Goal: Transaction & Acquisition: Purchase product/service

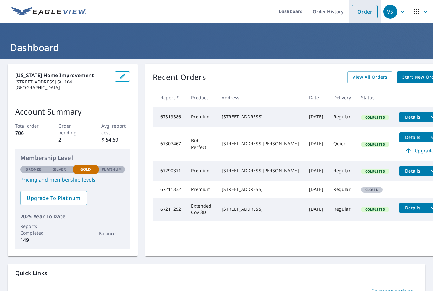
click at [366, 15] on link "Order" at bounding box center [365, 11] width 26 height 13
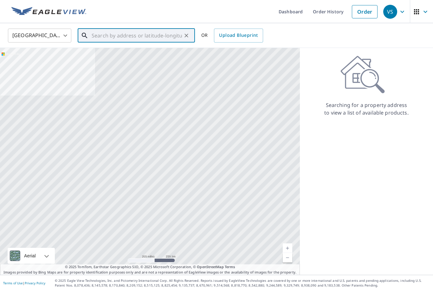
click at [142, 36] on input "text" at bounding box center [137, 36] width 90 height 18
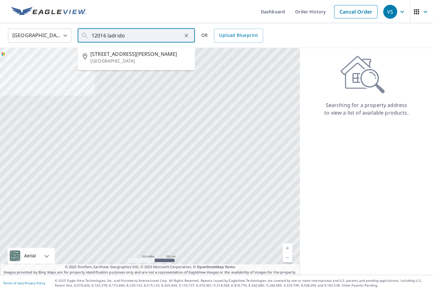
drag, startPoint x: 142, startPoint y: 35, endPoint x: 100, endPoint y: 54, distance: 46.4
click at [0, 0] on html "VS VS Dashboard Order History Cancel Order VS [GEOGRAPHIC_DATA] [GEOGRAPHIC_DAT…" at bounding box center [216, 145] width 433 height 291
click at [100, 54] on div at bounding box center [150, 161] width 300 height 227
click at [140, 38] on input "12016 ladrido" at bounding box center [137, 36] width 90 height 18
click at [129, 61] on p "[GEOGRAPHIC_DATA]" at bounding box center [140, 61] width 100 height 6
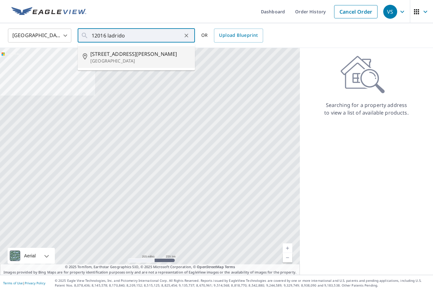
type input "[STREET_ADDRESS][PERSON_NAME]"
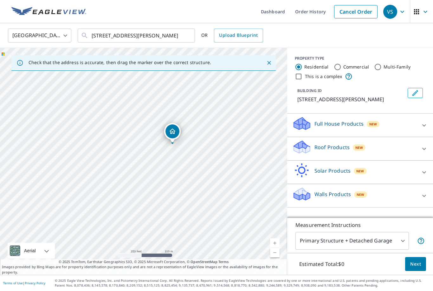
click at [278, 248] on link "Current Level 17, Zoom In" at bounding box center [275, 243] width 10 height 10
click at [424, 122] on icon at bounding box center [424, 125] width 8 height 8
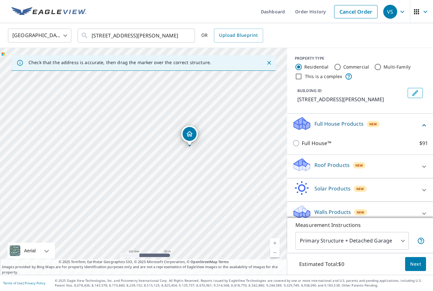
click at [423, 128] on icon at bounding box center [424, 125] width 8 height 8
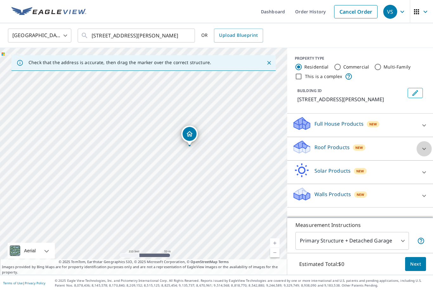
click at [424, 149] on icon at bounding box center [424, 149] width 8 height 8
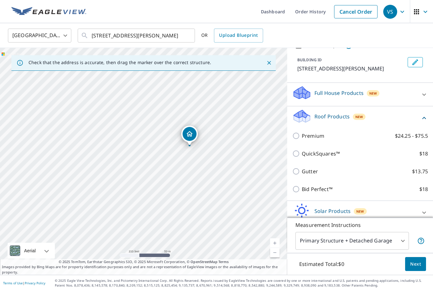
scroll to position [31, 0]
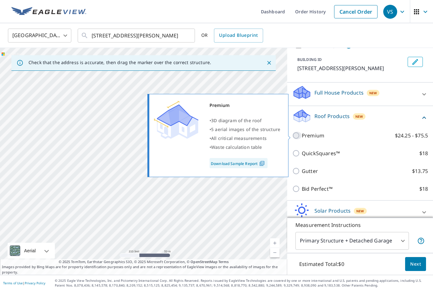
click at [296, 135] on input "Premium $24.25 - $75.5" at bounding box center [297, 136] width 10 height 8
checkbox input "true"
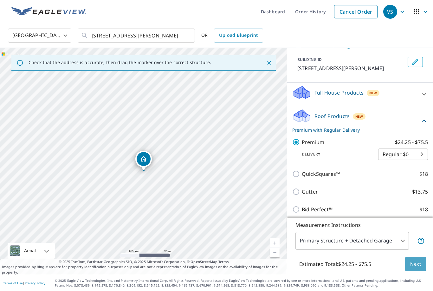
click at [412, 268] on span "Next" at bounding box center [415, 264] width 11 height 8
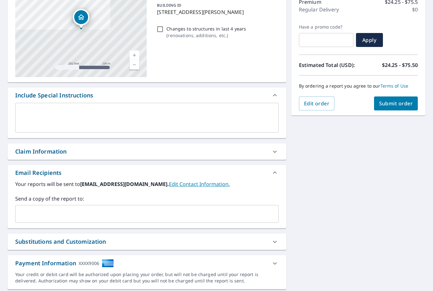
scroll to position [86, 0]
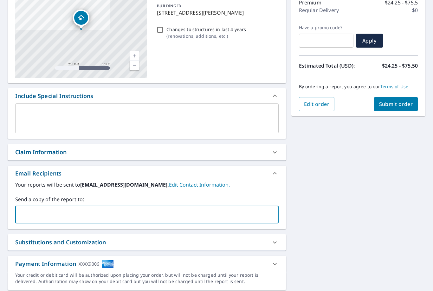
click at [159, 211] on input "text" at bounding box center [142, 214] width 248 height 12
type input "Harrison.mac@outlook.com"
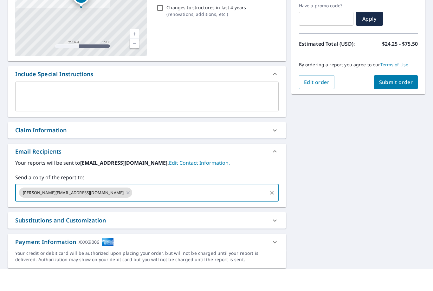
scroll to position [20, 0]
click at [404, 101] on span "Submit order" at bounding box center [396, 104] width 34 height 7
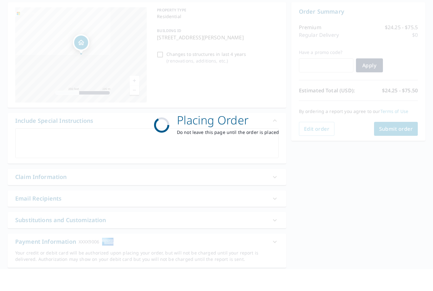
scroll to position [39, 0]
